Goal: Information Seeking & Learning: Learn about a topic

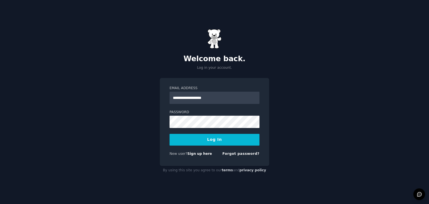
type input "**********"
click at [170, 134] on button "Log In" at bounding box center [215, 140] width 90 height 12
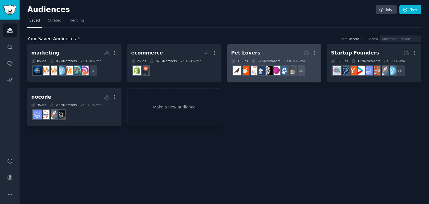
click at [262, 54] on h2 "Pet Lovers More" at bounding box center [274, 53] width 86 height 10
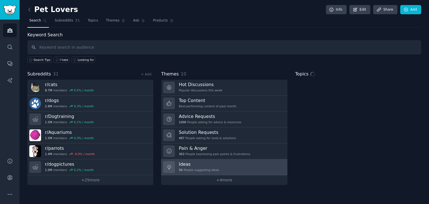
click at [239, 167] on link "Ideas 56 People suggesting ideas" at bounding box center [224, 167] width 126 height 16
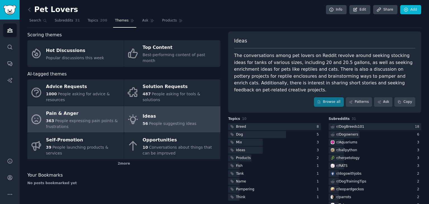
click at [78, 118] on span "People expressing pain points & frustrations" at bounding box center [82, 123] width 72 height 10
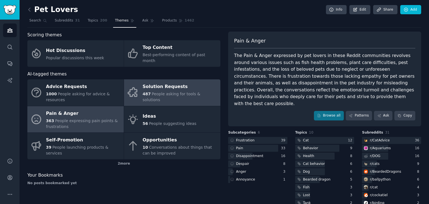
click at [167, 92] on span "People asking for tools & solutions" at bounding box center [172, 97] width 58 height 10
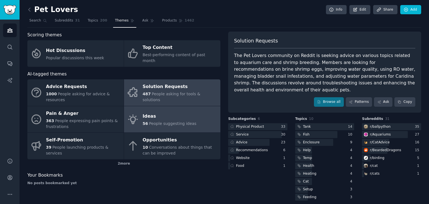
click at [174, 121] on span "People suggesting ideas" at bounding box center [173, 123] width 48 height 4
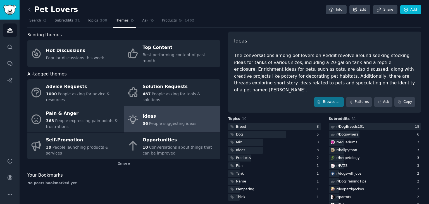
click at [30, 13] on link at bounding box center [30, 9] width 7 height 9
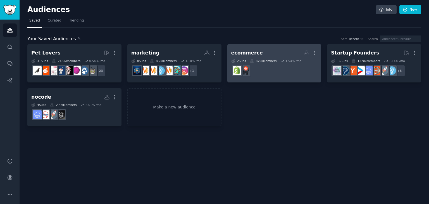
click at [277, 61] on div "2 Sub s 879k Members 1.54 % /mo" at bounding box center [274, 61] width 86 height 4
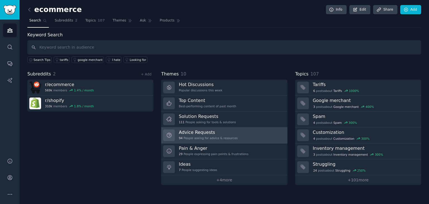
click at [201, 132] on h3 "Advice Requests" at bounding box center [208, 132] width 59 height 6
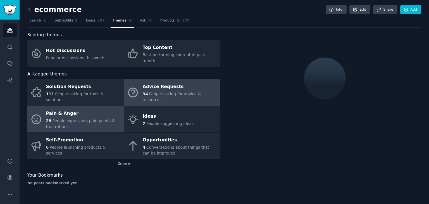
click at [81, 109] on div "Pain & Anger" at bounding box center [83, 113] width 75 height 9
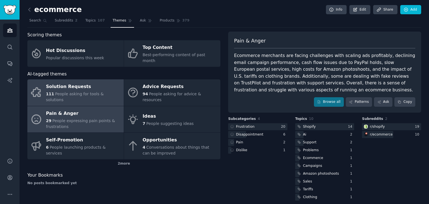
click at [104, 85] on div "Solution Requests 111 People asking for tools & solutions" at bounding box center [83, 92] width 75 height 21
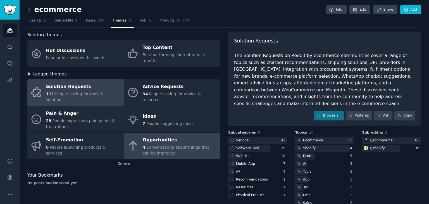
click at [180, 145] on span "Conversations about things that can be improved" at bounding box center [176, 150] width 67 height 10
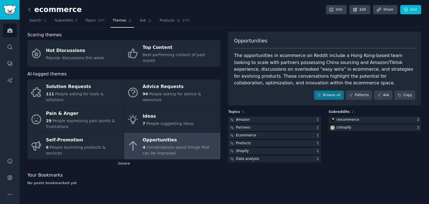
click at [29, 10] on icon at bounding box center [30, 10] width 6 height 6
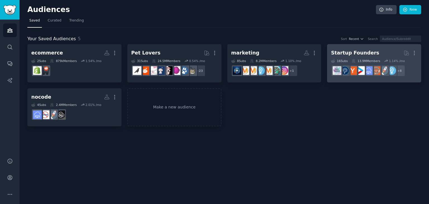
click at [341, 52] on div "Startup Founders" at bounding box center [355, 52] width 48 height 7
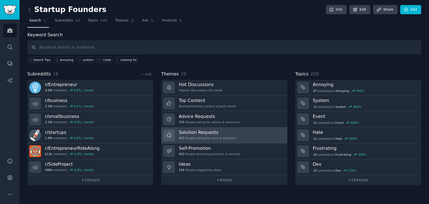
click at [214, 136] on div "473 People asking for tools & solutions" at bounding box center [207, 138] width 57 height 4
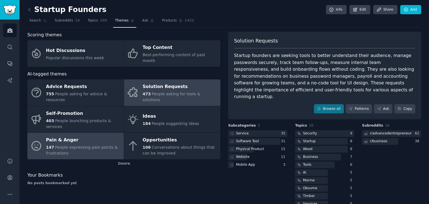
click at [103, 145] on span "People expressing pain points & frustrations" at bounding box center [82, 150] width 72 height 10
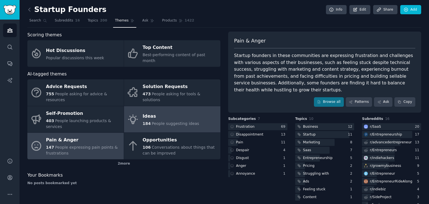
click at [163, 121] on span "People suggesting ideas" at bounding box center [176, 123] width 48 height 4
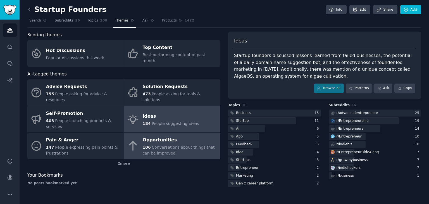
click at [188, 145] on span "Conversations about things that can be improved" at bounding box center [179, 150] width 72 height 10
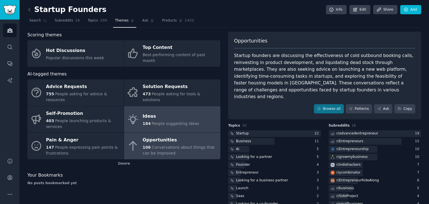
click at [187, 121] on span "People suggesting ideas" at bounding box center [176, 123] width 48 height 4
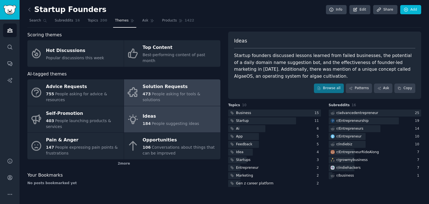
click at [182, 92] on span "People asking for tools & solutions" at bounding box center [172, 97] width 58 height 10
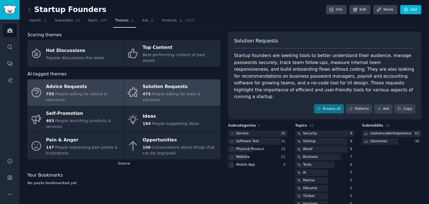
click at [77, 92] on span "People asking for advice & resources" at bounding box center [76, 97] width 61 height 10
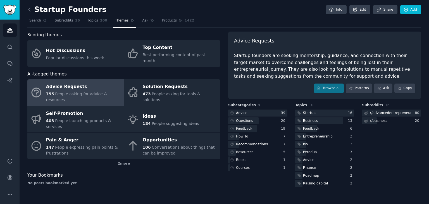
click at [284, 65] on div "Startup founders are seeking mentorship, guidance, and connection with their ta…" at bounding box center [324, 65] width 181 height 27
click at [283, 64] on div "Startup founders are seeking mentorship, guidance, and connection with their ta…" at bounding box center [324, 65] width 181 height 27
drag, startPoint x: 297, startPoint y: 83, endPoint x: 303, endPoint y: 76, distance: 8.9
click at [301, 78] on div "Advice Requests Startup founders are seeking mentorship, guidance, and connecti…" at bounding box center [324, 65] width 193 height 67
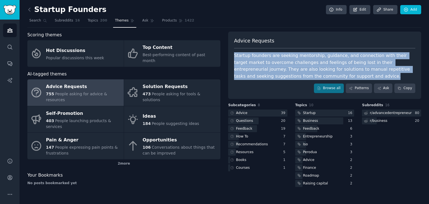
drag, startPoint x: 299, startPoint y: 83, endPoint x: 302, endPoint y: 84, distance: 3.8
copy div "Startup founders are seeking mentorship, guidance, and connection with their ta…"
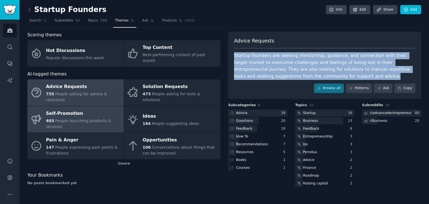
click at [89, 112] on link "Self-Promotion 403 People launching products & services" at bounding box center [75, 119] width 96 height 27
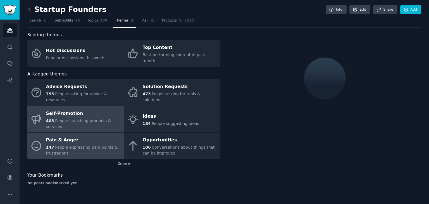
click at [103, 136] on div "Pain & Anger" at bounding box center [83, 140] width 75 height 9
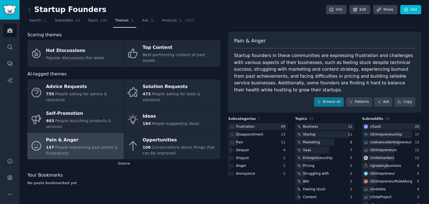
click at [319, 65] on div "Startup founders in these communities are expressing frustration and challenges…" at bounding box center [324, 72] width 181 height 41
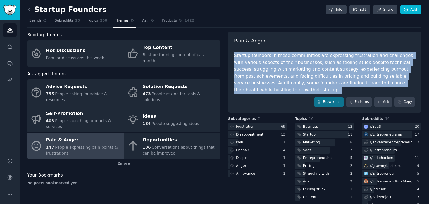
drag, startPoint x: 392, startPoint y: 82, endPoint x: 234, endPoint y: 58, distance: 159.8
click at [234, 58] on div "Startup founders in these communities are expressing frustration and challenges…" at bounding box center [324, 72] width 181 height 41
copy div "Startup founders in these communities are expressing frustration and challenges…"
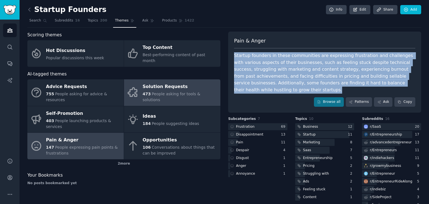
click at [164, 91] on link "Solution Requests 473 People asking for tools & solutions" at bounding box center [172, 92] width 96 height 27
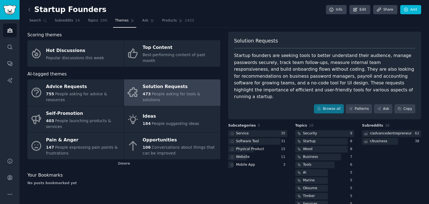
click at [317, 75] on div "Startup founders are seeking tools to better understand their audience, manage …" at bounding box center [324, 76] width 181 height 48
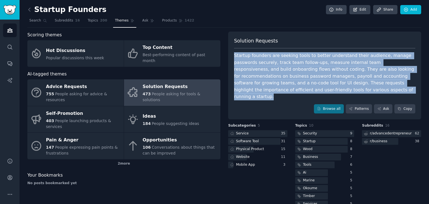
drag, startPoint x: 307, startPoint y: 91, endPoint x: 234, endPoint y: 51, distance: 83.3
click at [234, 51] on div "Solution Requests Startup founders are seeking tools to better understand their…" at bounding box center [324, 76] width 193 height 88
copy div "Startup founders are seeking tools to better understand their audience, manage …"
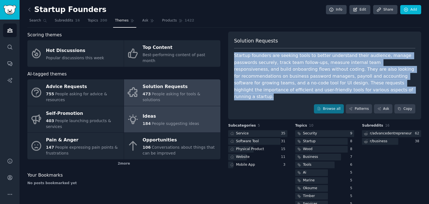
click at [192, 109] on link "Ideas 184 People suggesting ideas" at bounding box center [172, 119] width 96 height 27
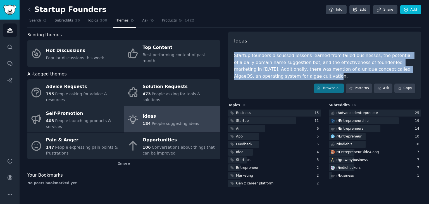
drag, startPoint x: 270, startPoint y: 79, endPoint x: 233, endPoint y: 56, distance: 43.3
click at [233, 56] on div "Ideas Startup founders discussed lessons learned from failed businesses, the po…" at bounding box center [324, 65] width 193 height 67
copy div "Startup founders discussed lessons learned from failed businesses, the potentia…"
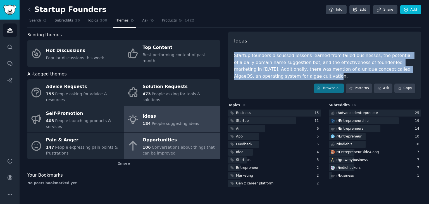
click at [173, 145] on span "Conversations about things that can be improved" at bounding box center [179, 150] width 72 height 10
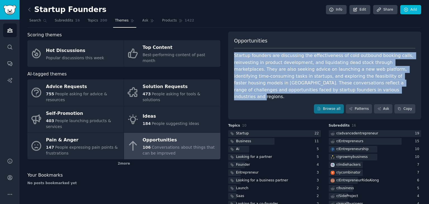
drag, startPoint x: 298, startPoint y: 89, endPoint x: 231, endPoint y: 58, distance: 73.1
click at [231, 58] on div "Opportunities Startup founders are discussing the effectiveness of cold outboun…" at bounding box center [324, 76] width 193 height 88
copy div "Startup founders are discussing the effectiveness of cold outbound booking call…"
